Goal: Task Accomplishment & Management: Manage account settings

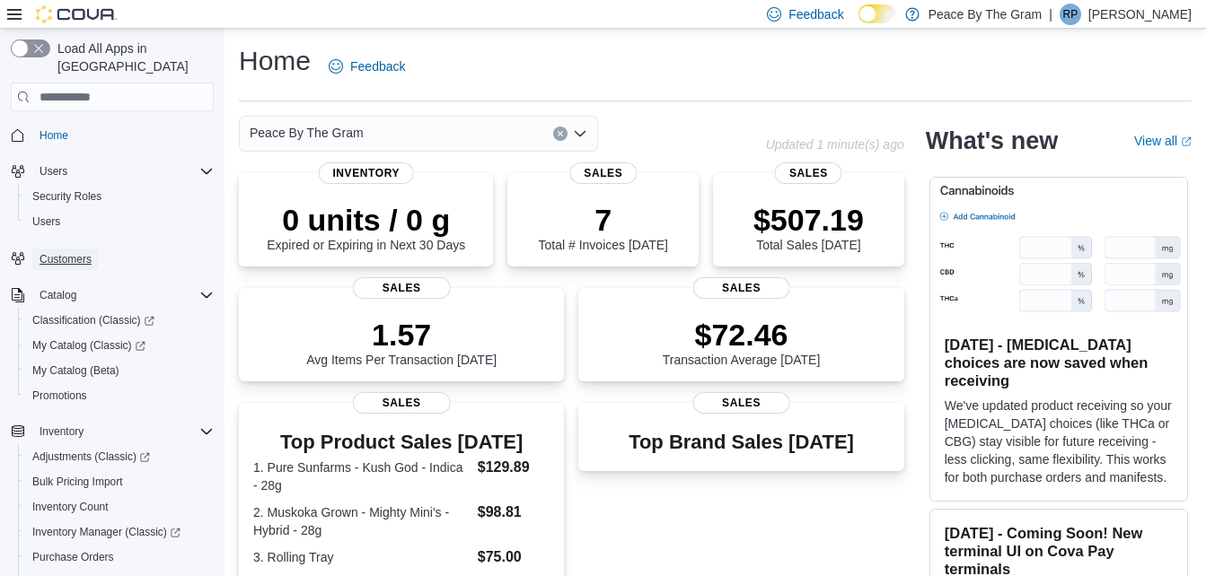
click at [70, 252] on span "Customers" at bounding box center [66, 259] width 52 height 14
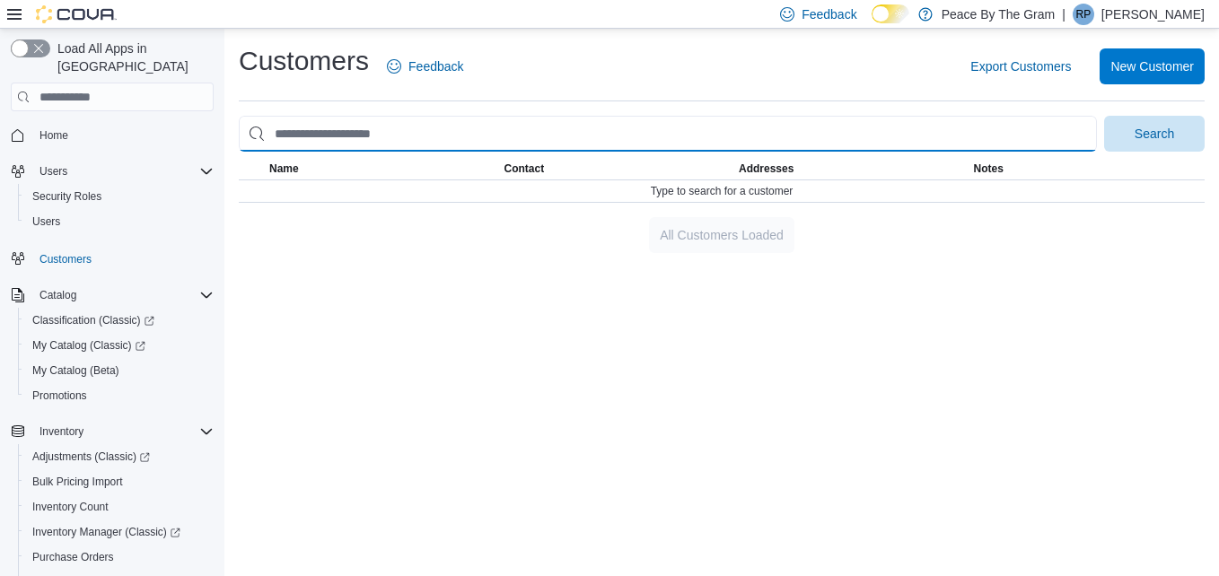
click at [332, 130] on input "search" at bounding box center [668, 134] width 858 height 36
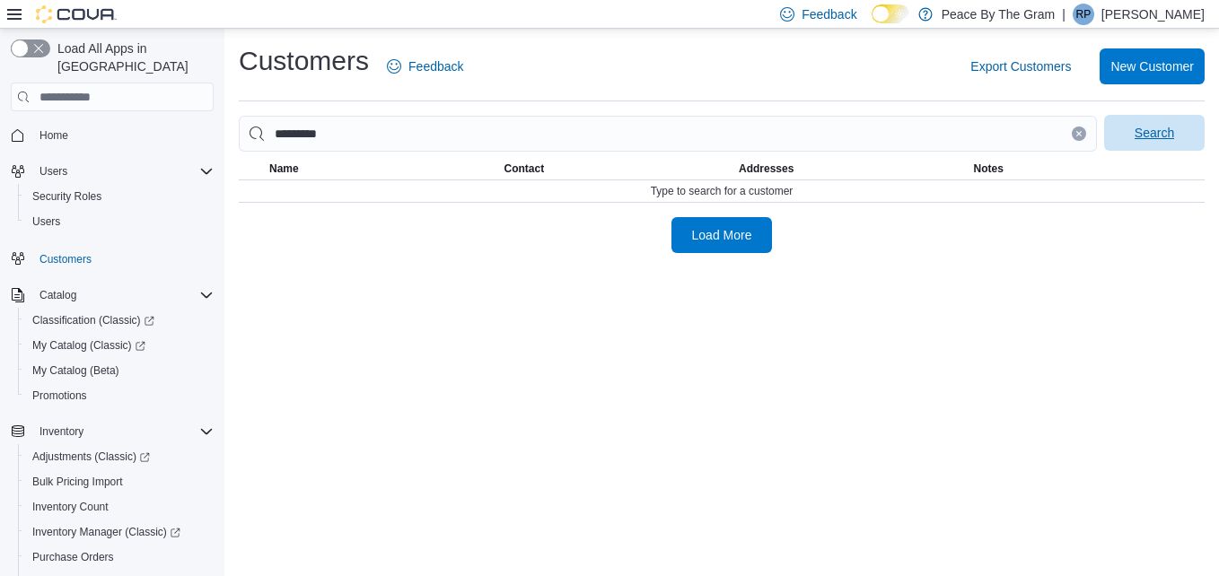
click at [1160, 136] on span "Search" at bounding box center [1155, 133] width 40 height 18
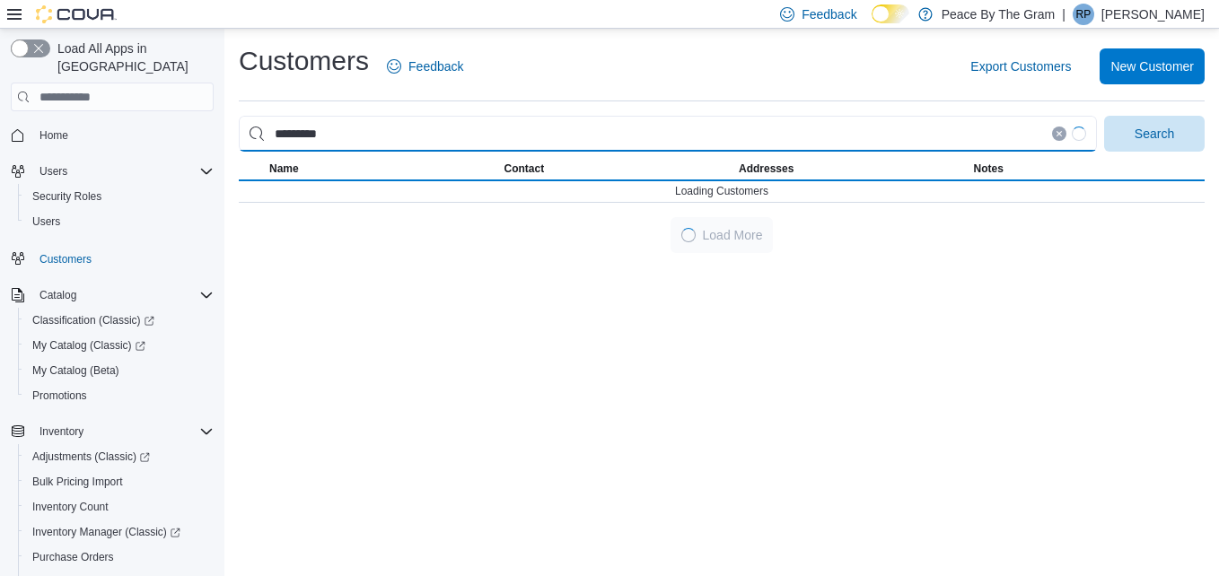
click at [374, 147] on input "*********" at bounding box center [668, 134] width 858 height 36
type input "*"
type input "*********"
click at [1104, 116] on button "Search" at bounding box center [1154, 134] width 101 height 36
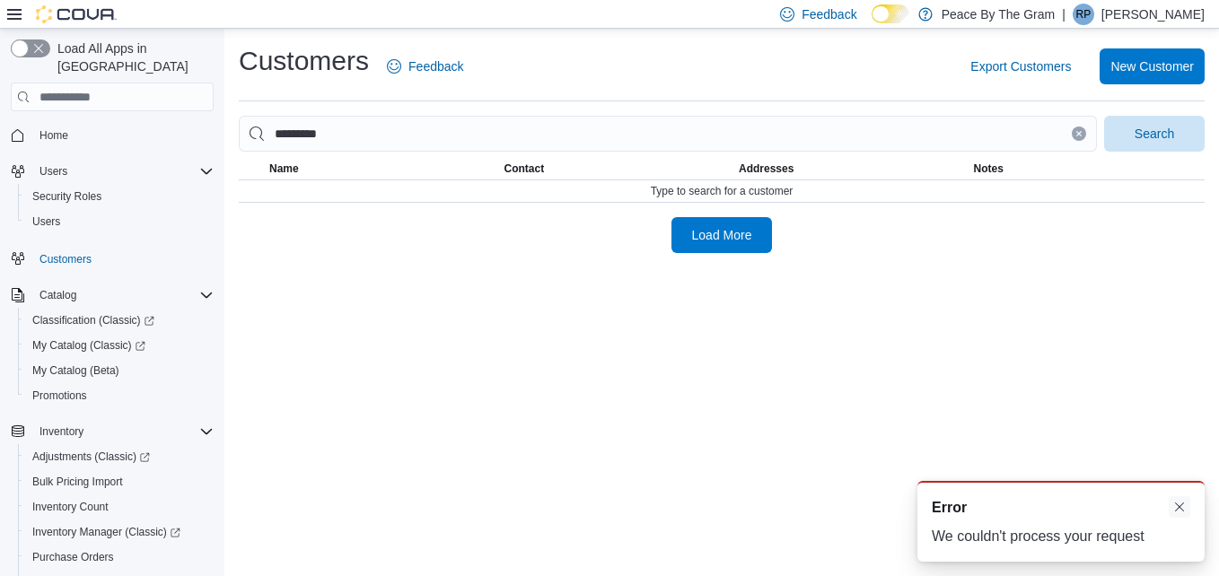
click at [1178, 506] on button "Dismiss toast" at bounding box center [1180, 507] width 22 height 22
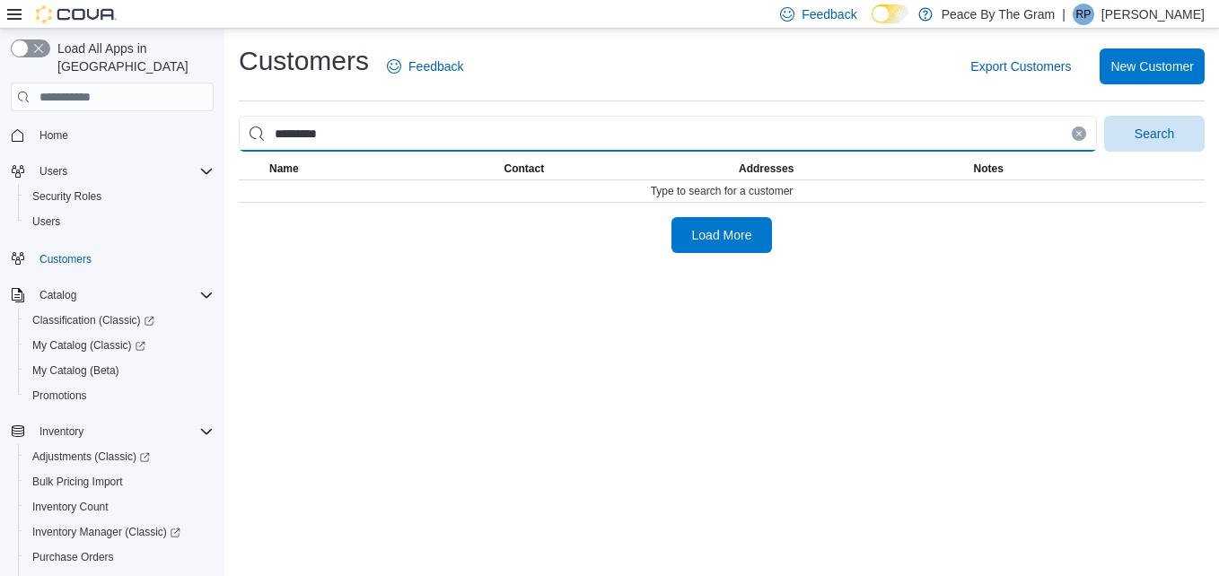
click at [348, 134] on input "*********" at bounding box center [668, 134] width 858 height 36
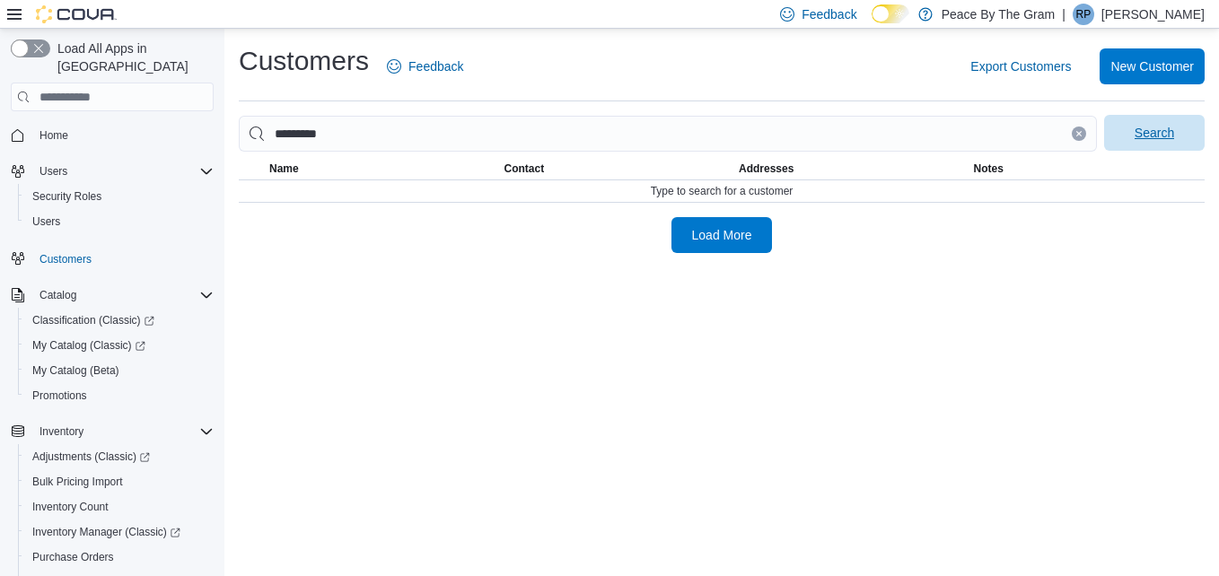
click at [1163, 141] on span "Search" at bounding box center [1155, 133] width 40 height 18
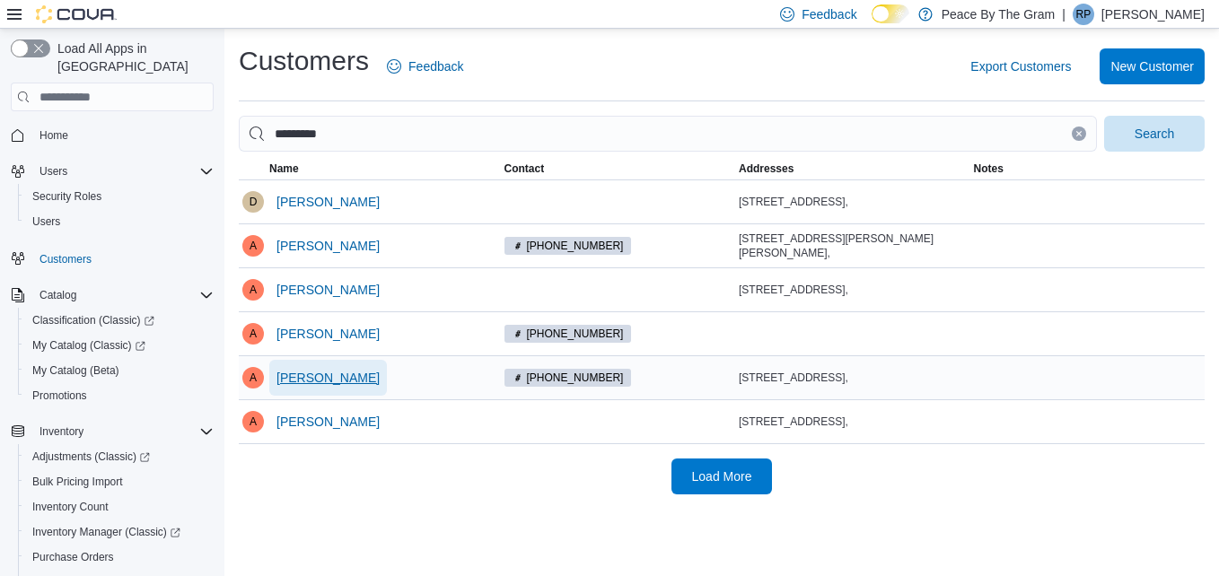
click at [348, 373] on span "Alexander Tomany" at bounding box center [328, 378] width 103 height 18
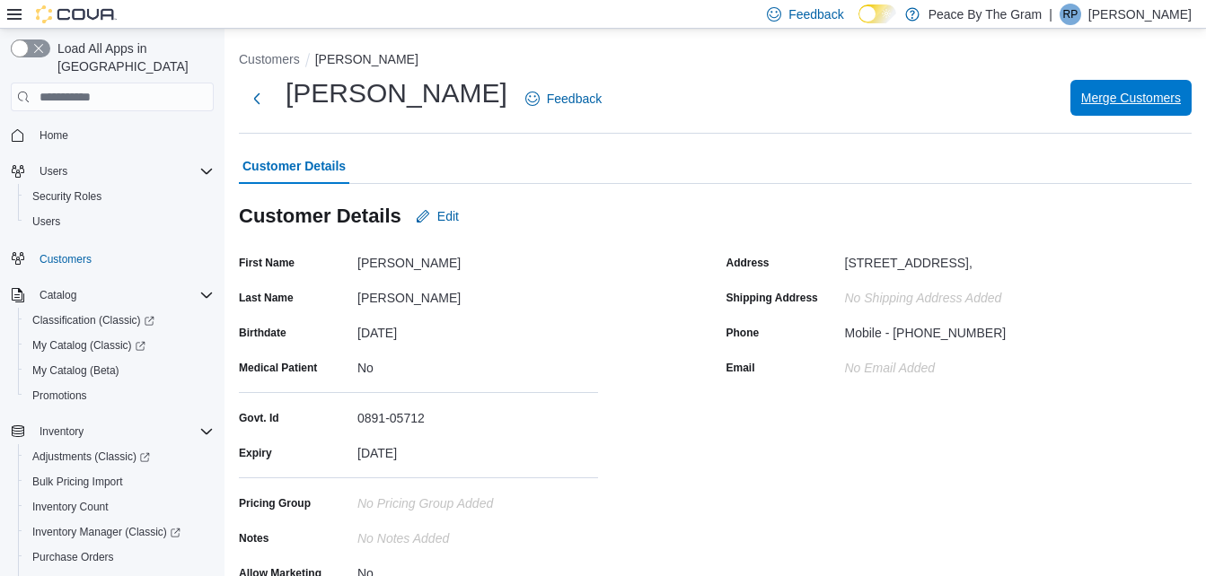
click at [1135, 98] on span "Merge Customers" at bounding box center [1131, 98] width 100 height 18
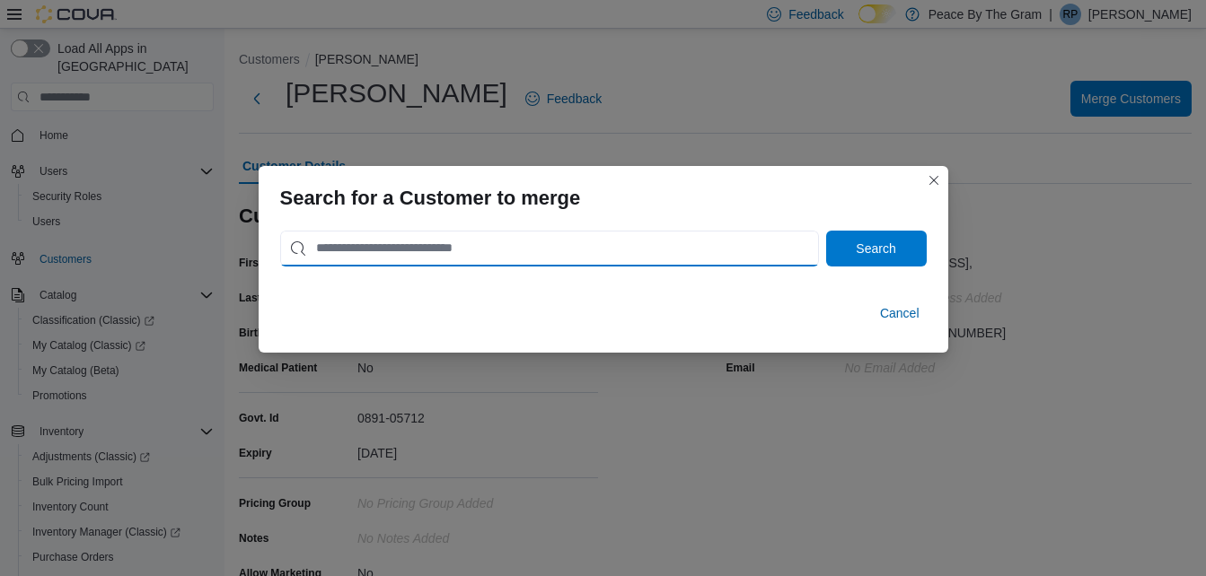
click at [515, 252] on input "search" at bounding box center [549, 249] width 539 height 36
click at [540, 251] on input "search" at bounding box center [549, 249] width 539 height 36
type input "*********"
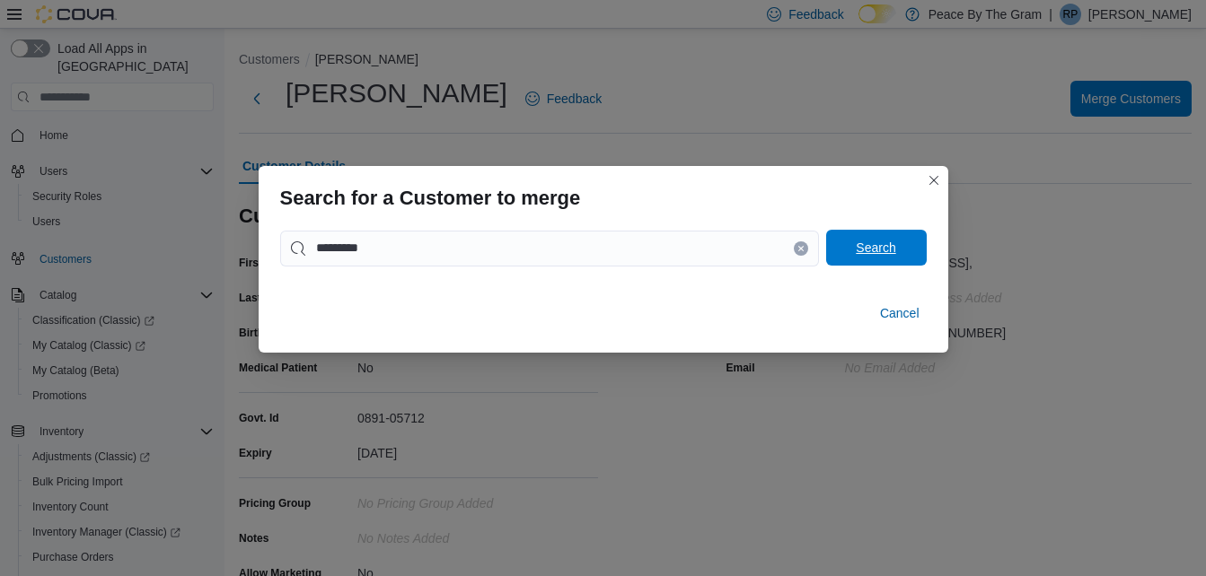
click at [856, 247] on span "Search" at bounding box center [876, 248] width 40 height 18
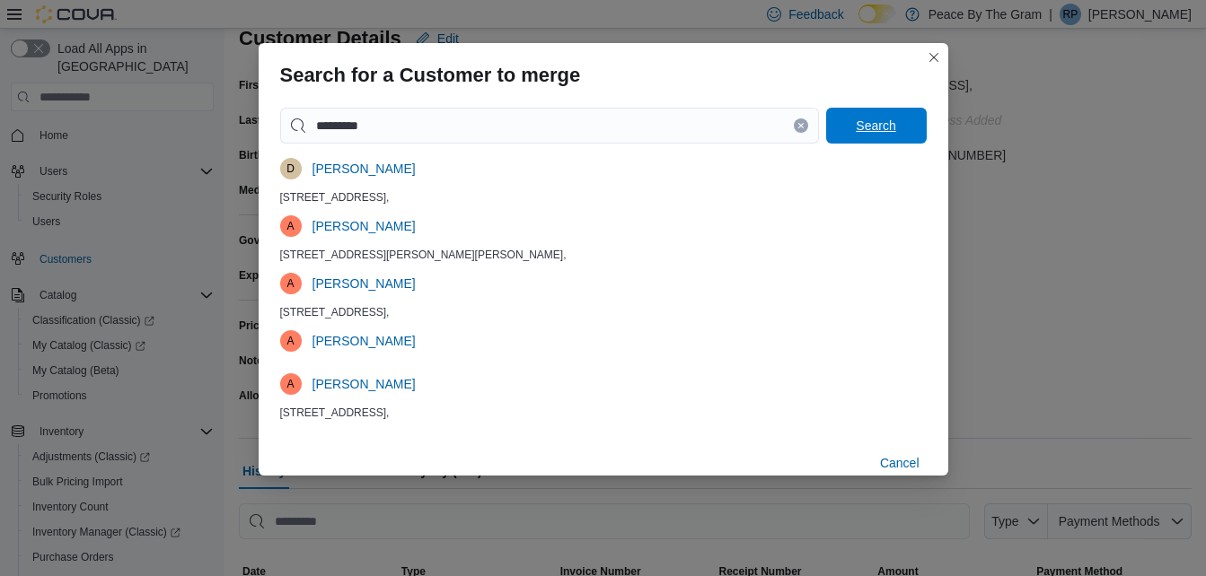
scroll to position [180, 0]
click at [400, 384] on span "Alexander Tomany" at bounding box center [363, 384] width 103 height 18
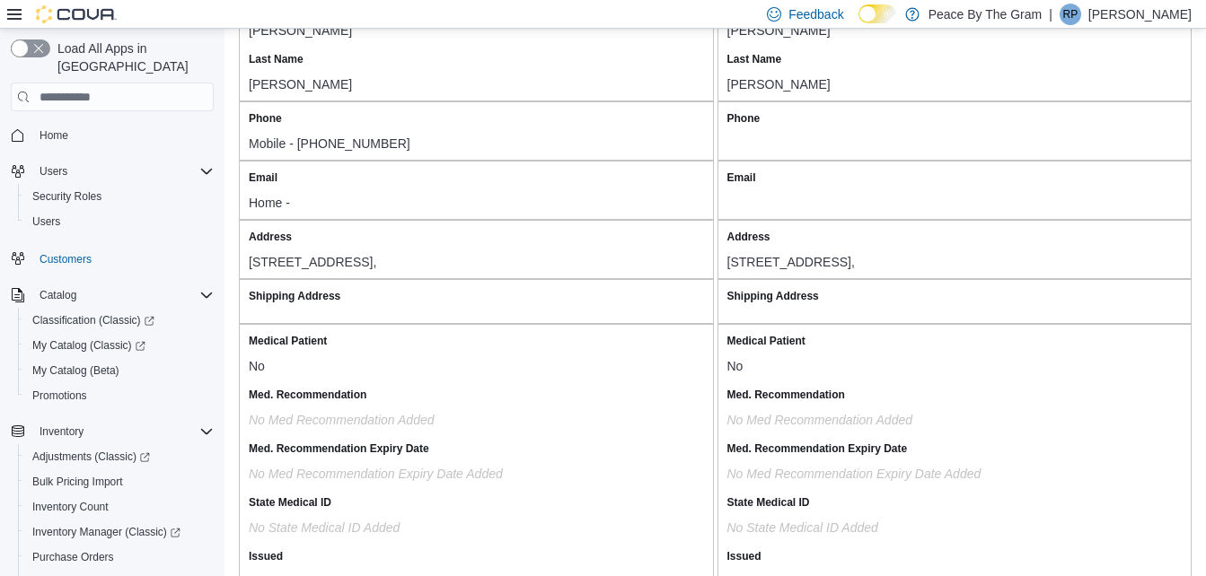
scroll to position [90, 0]
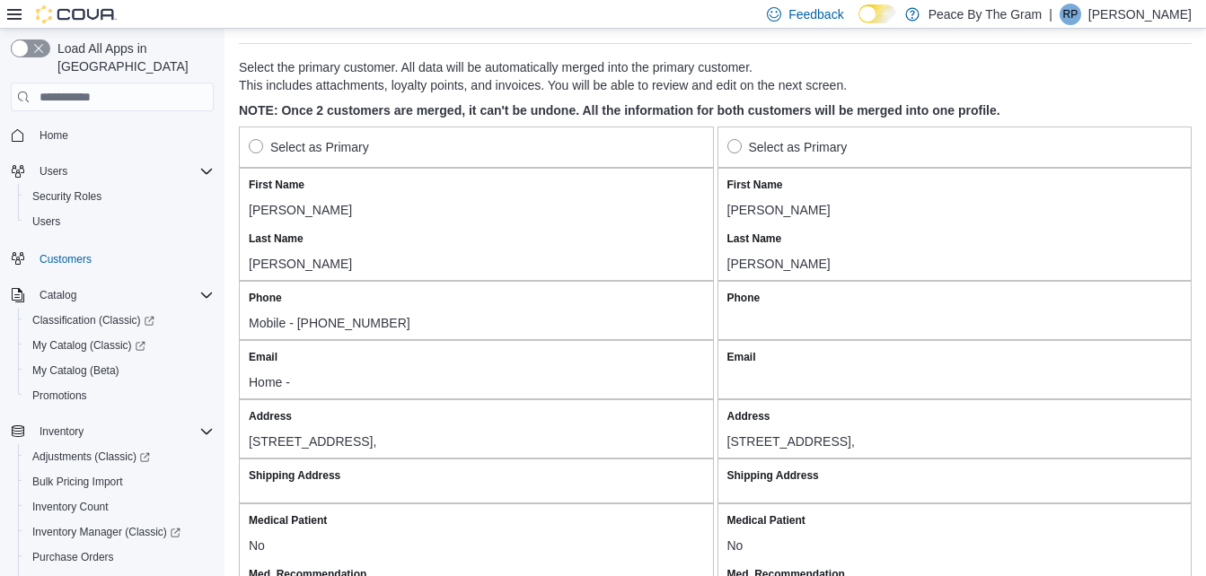
click at [253, 148] on label "Select as Primary" at bounding box center [309, 147] width 120 height 22
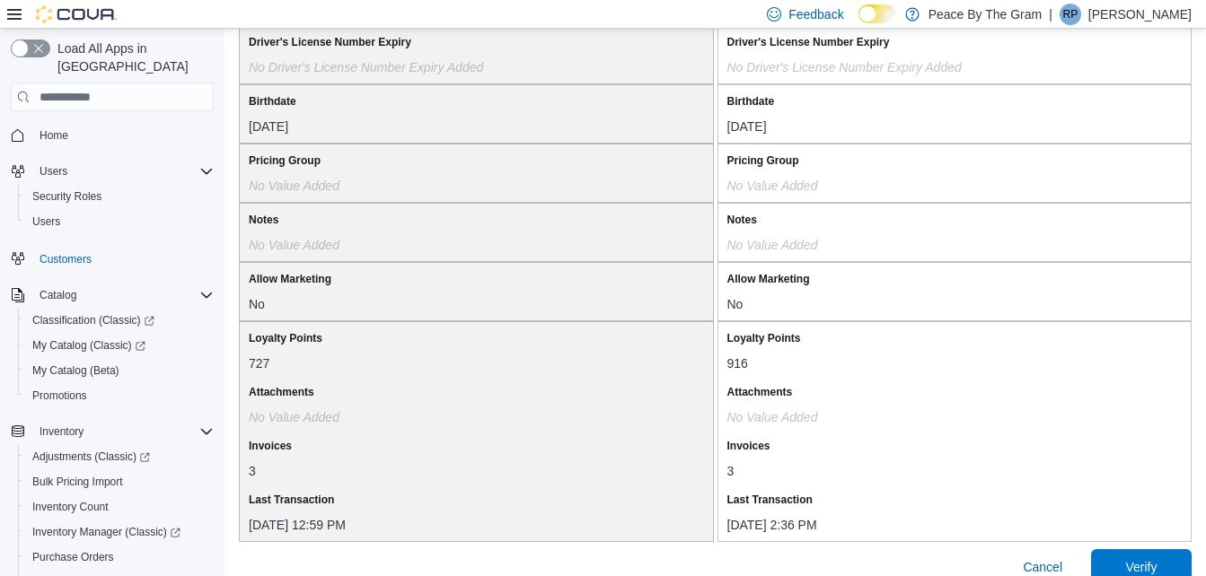
scroll to position [1615, 0]
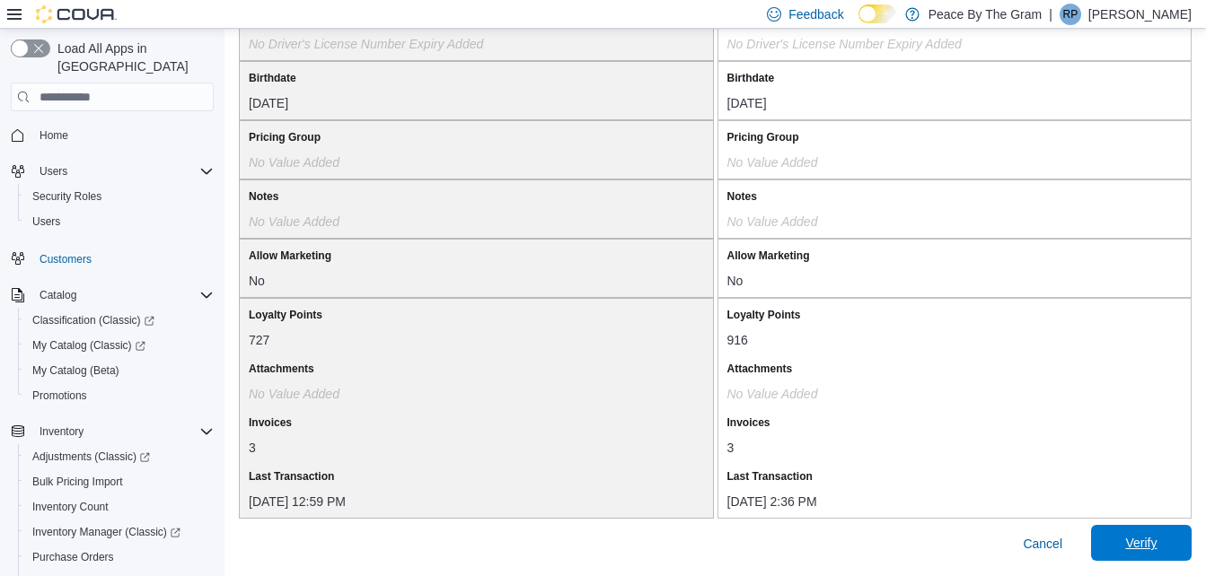
click at [1152, 537] on span "Verify" at bounding box center [1140, 543] width 31 height 18
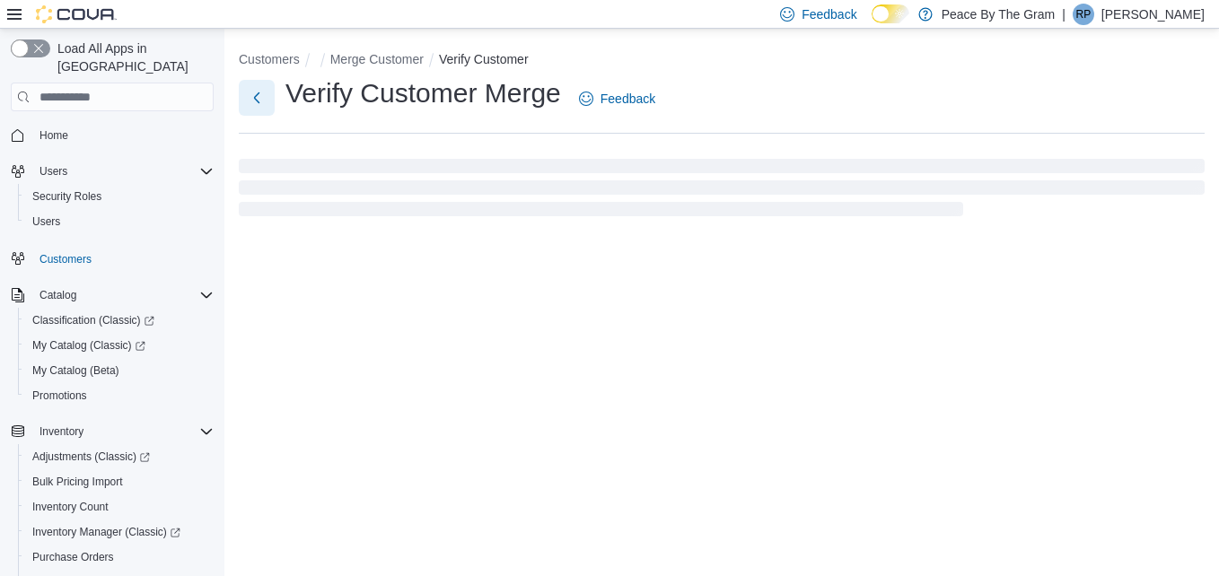
click at [261, 99] on button "Next" at bounding box center [257, 98] width 36 height 36
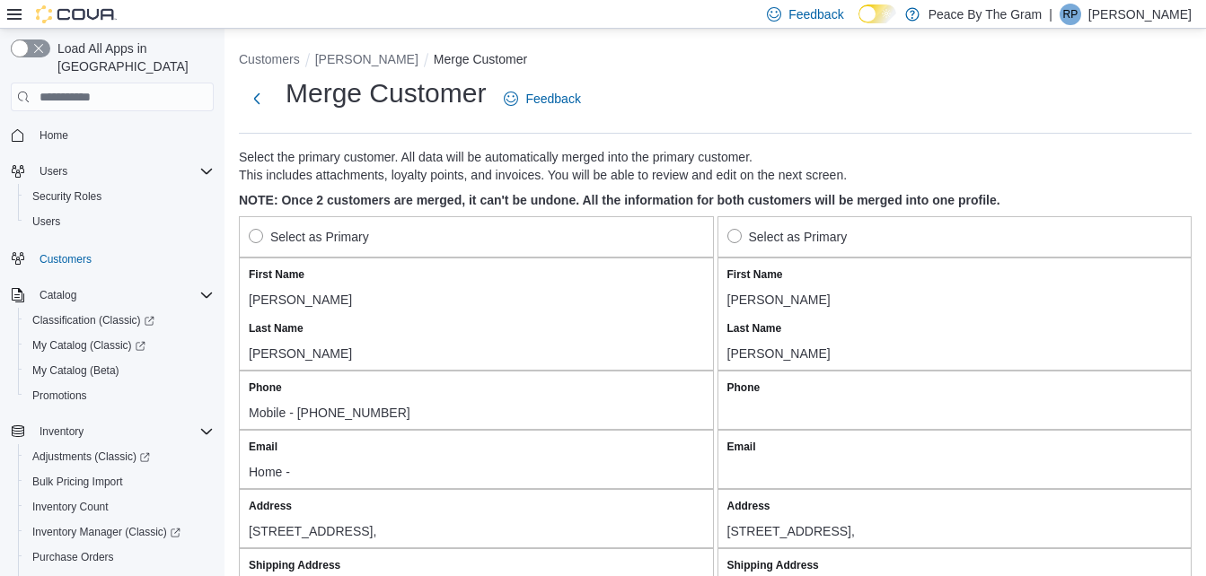
click at [258, 240] on label "Select as Primary" at bounding box center [309, 237] width 120 height 22
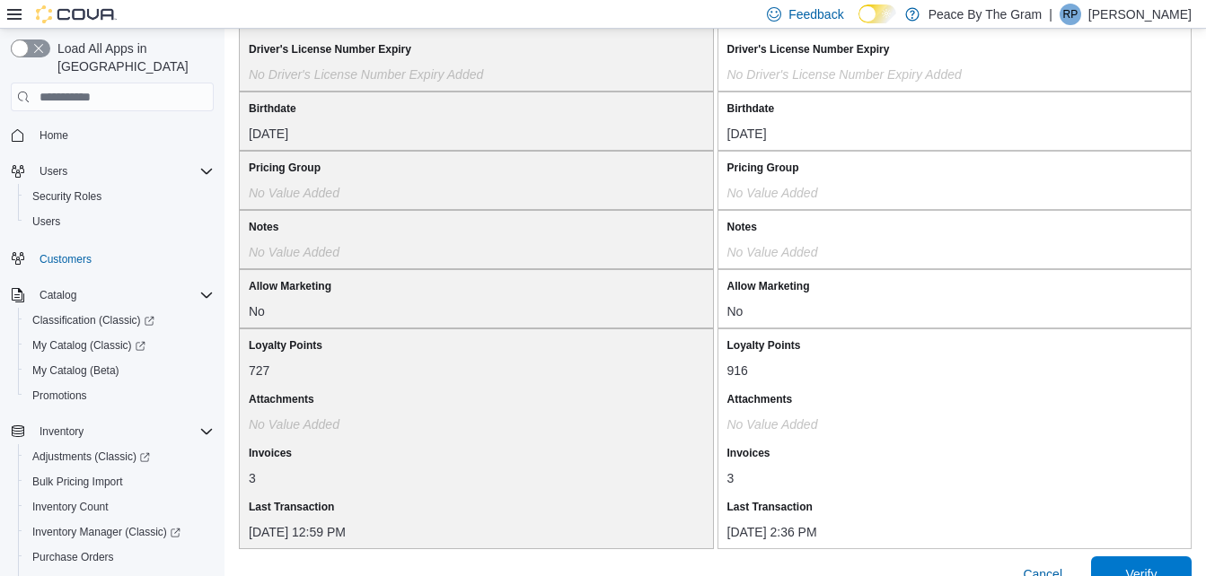
scroll to position [1615, 0]
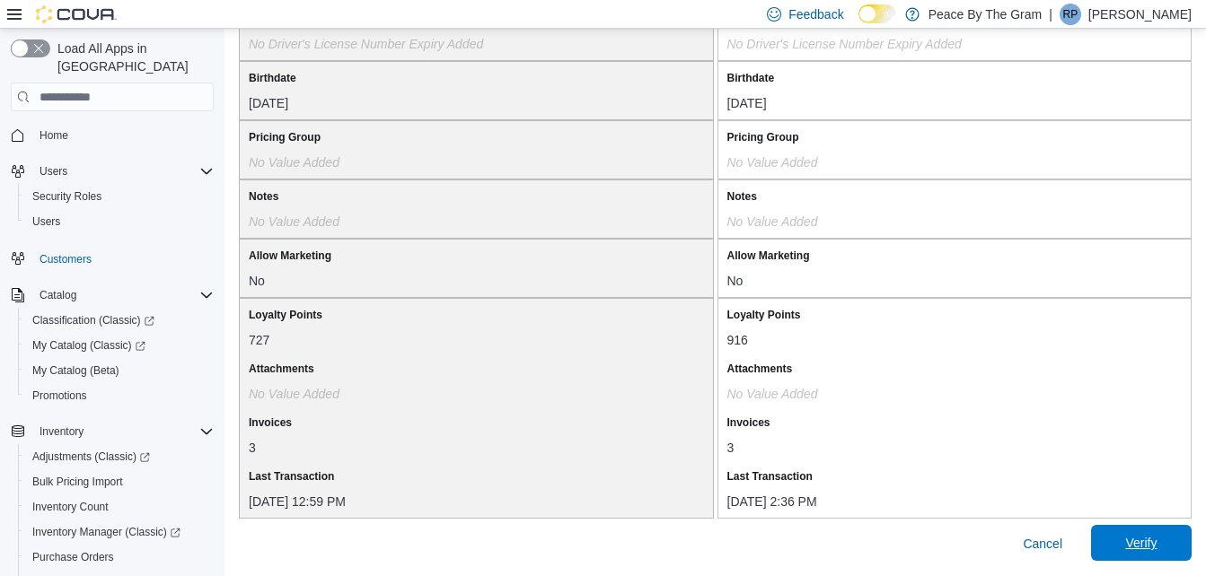
click at [1156, 543] on span "Verify" at bounding box center [1140, 543] width 31 height 18
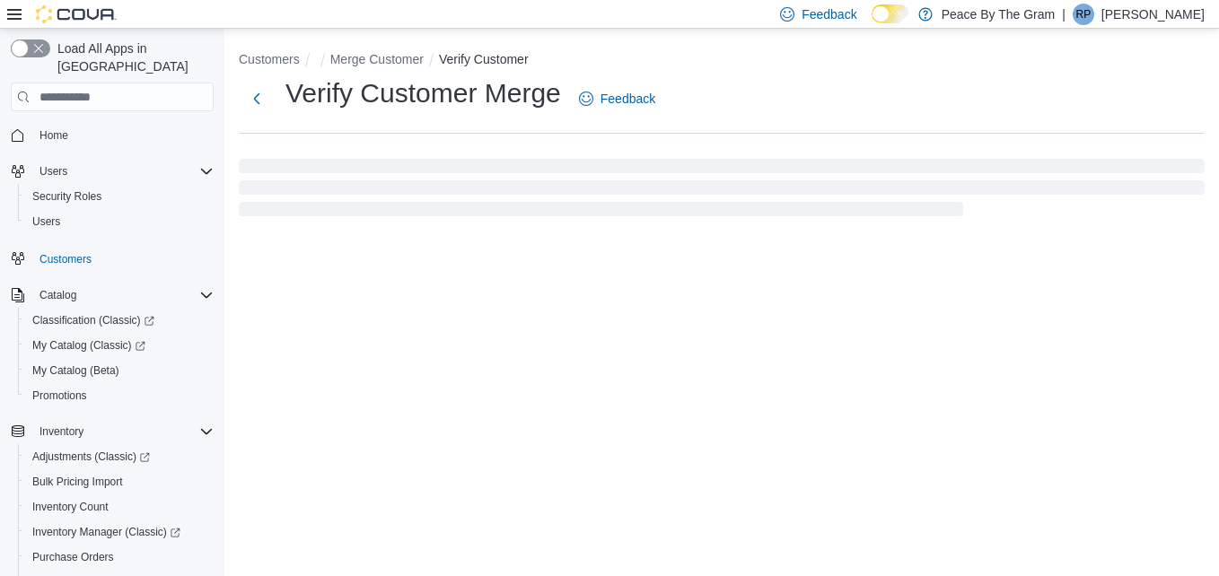
select select "******"
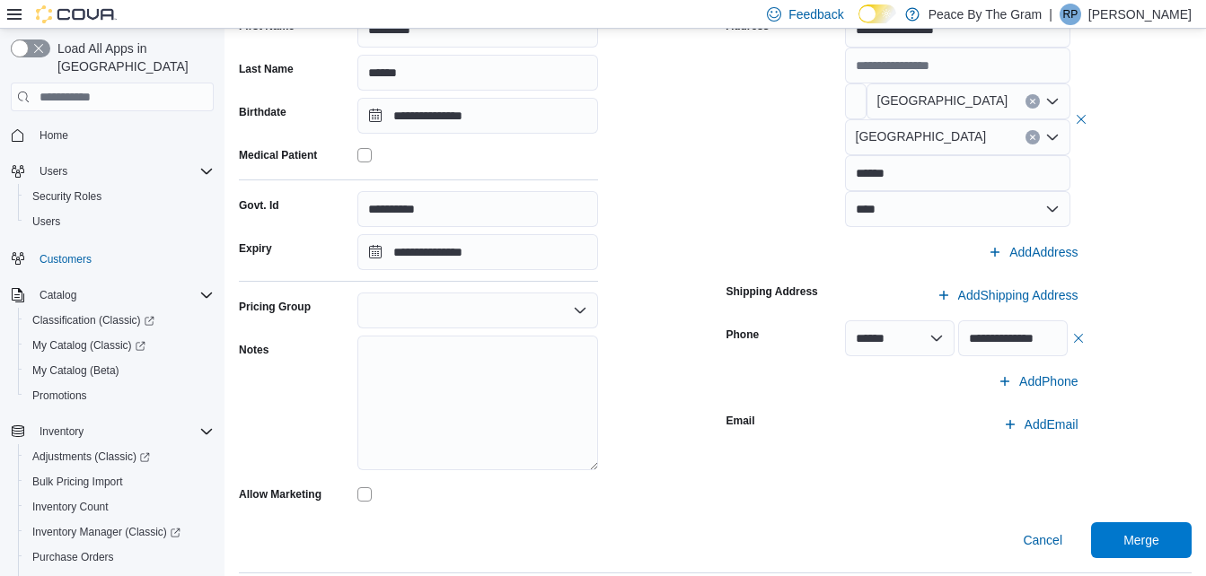
scroll to position [256, 0]
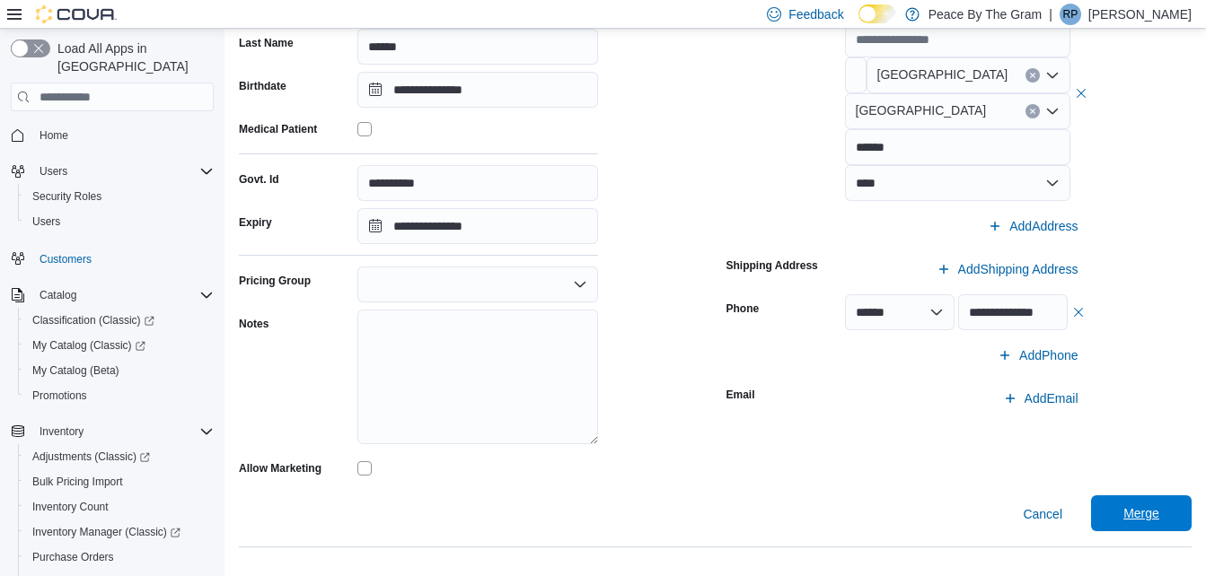
click at [1159, 509] on span "Merge" at bounding box center [1141, 514] width 36 height 18
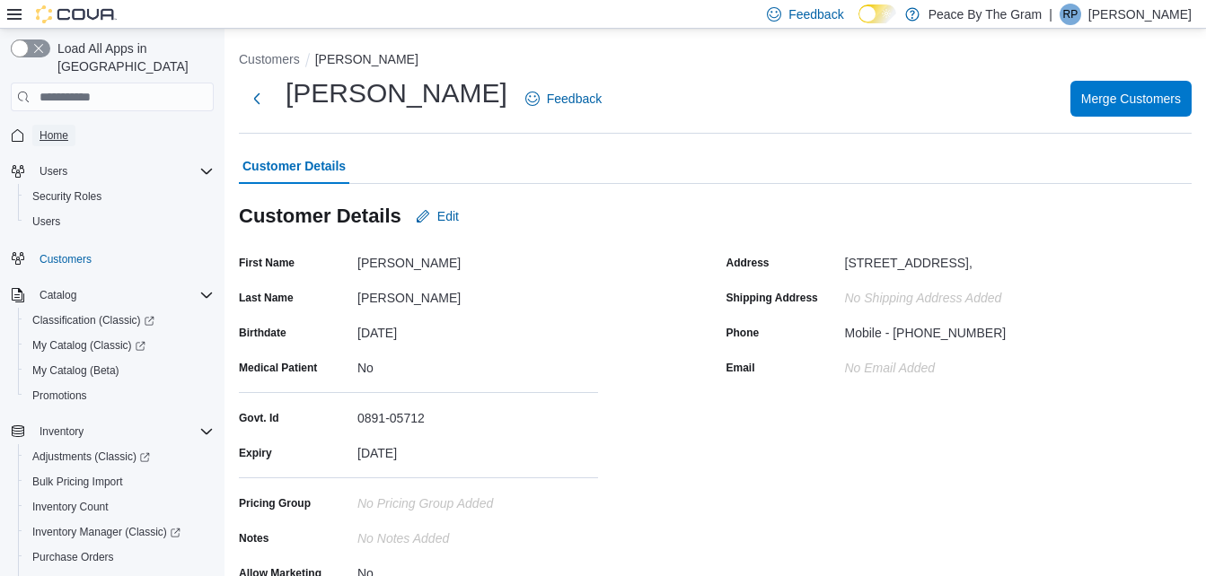
click at [46, 128] on span "Home" at bounding box center [54, 135] width 29 height 14
